Goal: Use online tool/utility: Utilize a website feature to perform a specific function

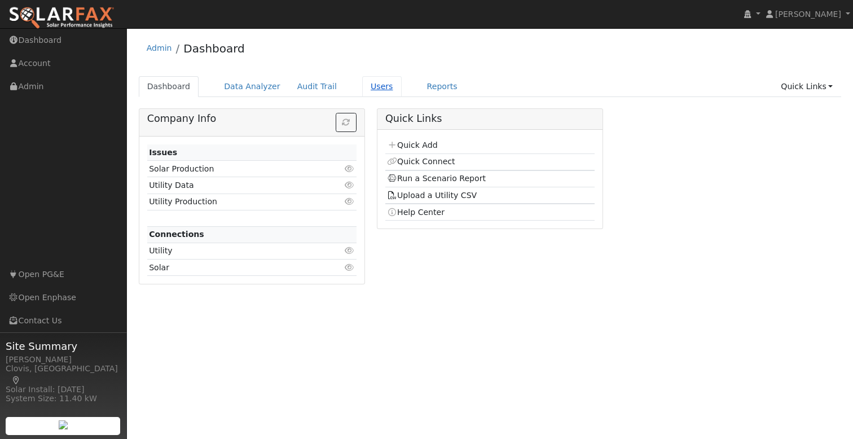
click at [365, 84] on link "Users" at bounding box center [382, 86] width 40 height 21
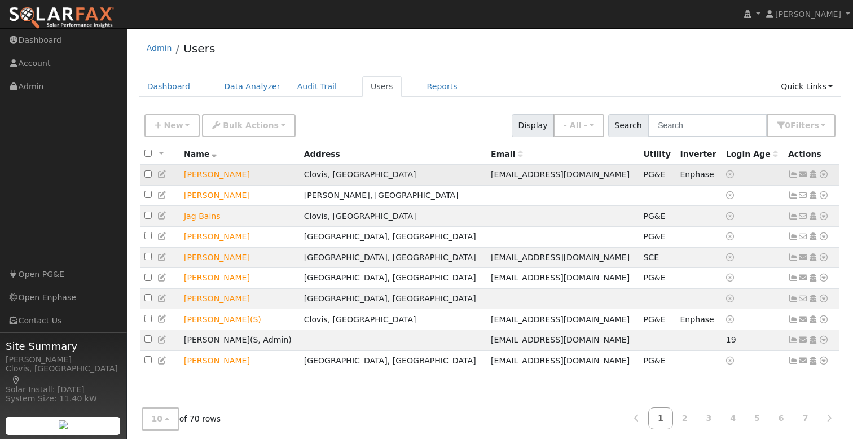
click at [825, 176] on icon at bounding box center [824, 174] width 10 height 8
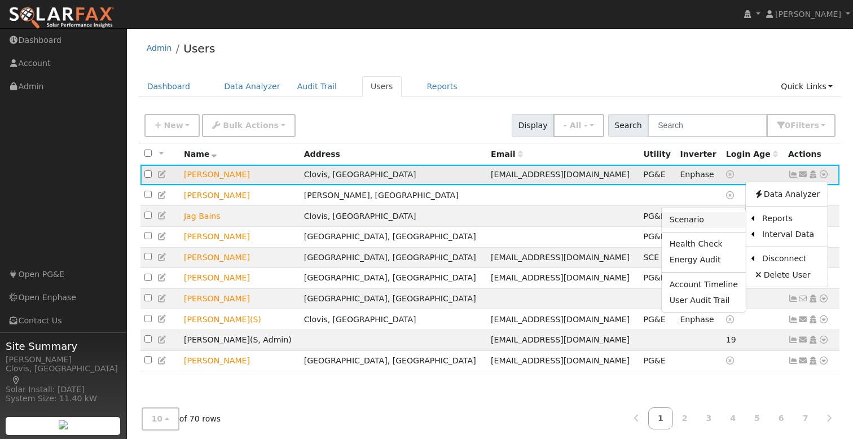
click at [713, 215] on link "Scenario" at bounding box center [704, 220] width 84 height 16
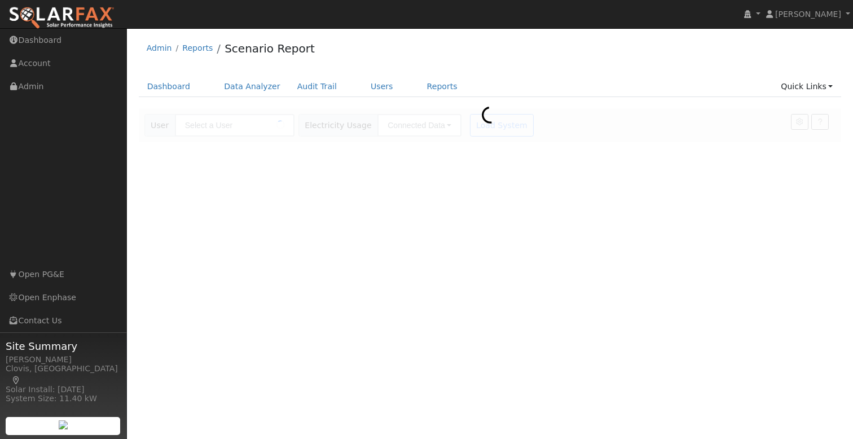
type input "[PERSON_NAME]"
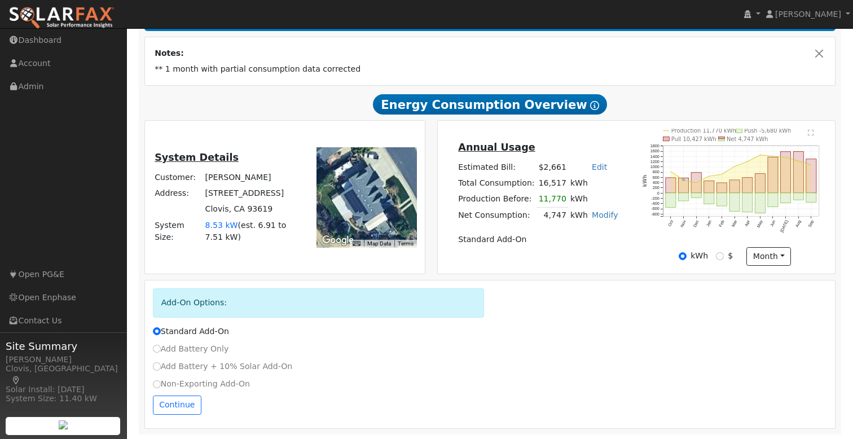
scroll to position [197, 0]
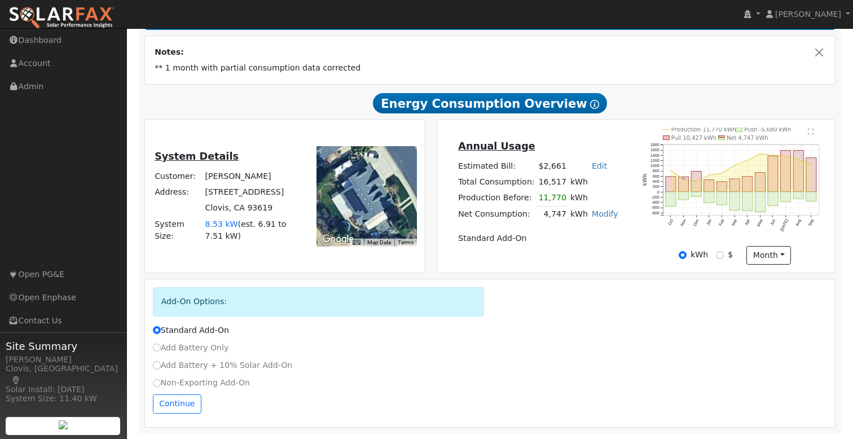
click at [185, 367] on label "Add Battery + 10% Solar Add-On" at bounding box center [223, 366] width 140 height 12
click at [161, 367] on input "Add Battery + 10% Solar Add-On" at bounding box center [157, 365] width 8 height 8
radio input "true"
radio input "false"
click at [182, 380] on label "Non-Exporting Add-On" at bounding box center [201, 383] width 97 height 12
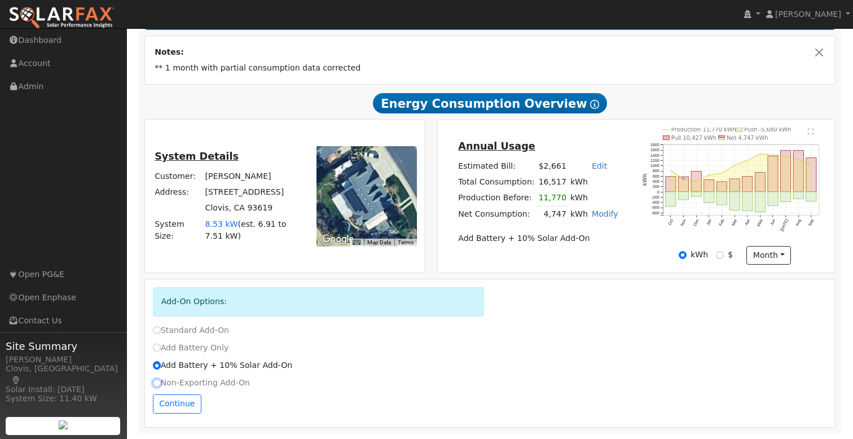
click at [161, 380] on input "Non-Exporting Add-On" at bounding box center [157, 383] width 8 height 8
radio input "true"
radio input "false"
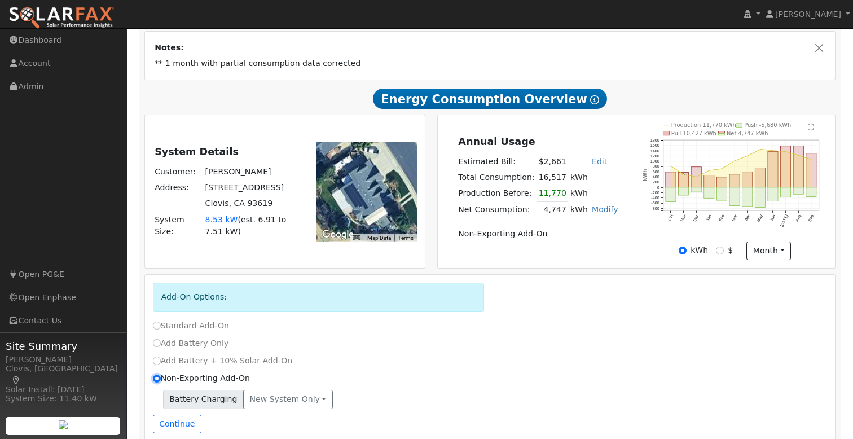
scroll to position [222, 0]
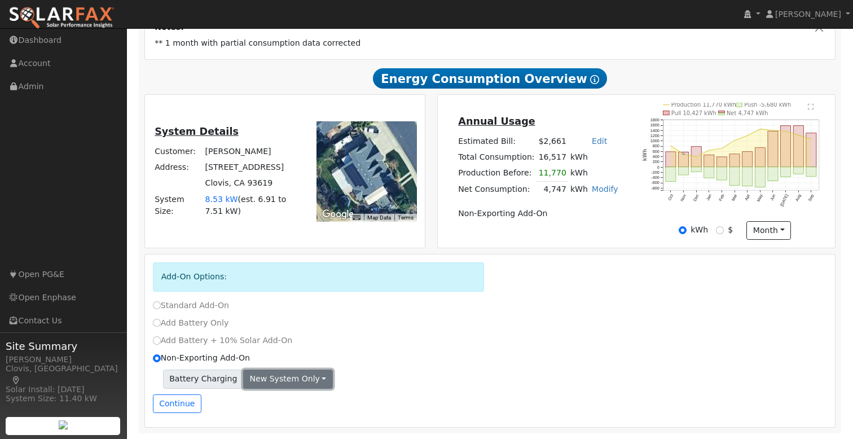
click at [255, 381] on button "New system only" at bounding box center [288, 379] width 90 height 19
click at [185, 401] on button "Continue" at bounding box center [177, 404] width 49 height 19
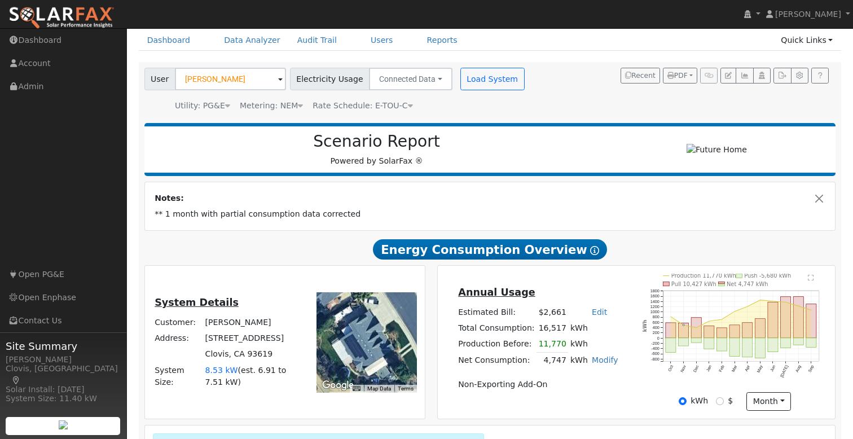
scroll to position [0, 0]
